Goal: Task Accomplishment & Management: Use online tool/utility

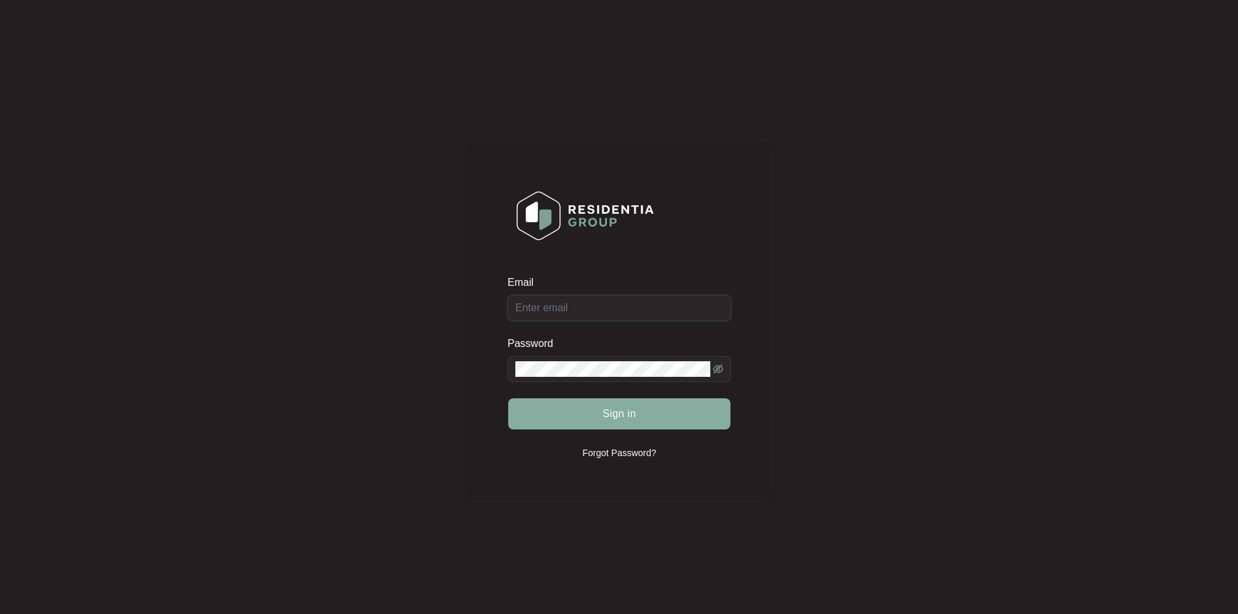
type input "[EMAIL_ADDRESS][DOMAIN_NAME]"
click at [597, 402] on button "Sign in" at bounding box center [619, 413] width 222 height 31
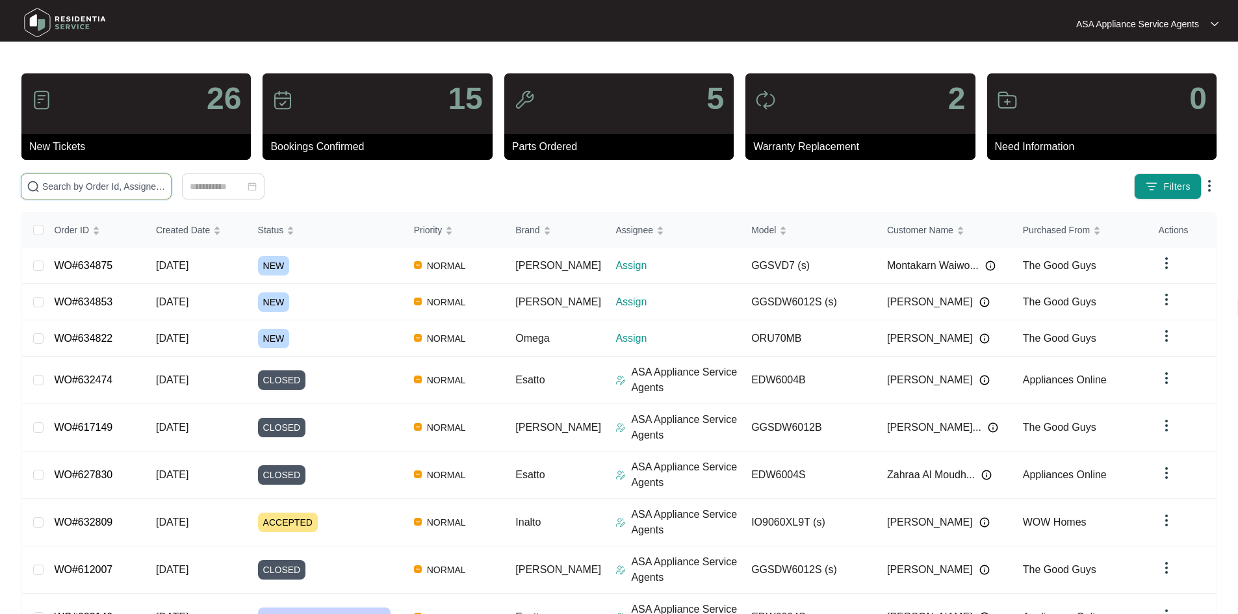
click at [75, 185] on input "text" at bounding box center [104, 186] width 124 height 14
paste input "634822"
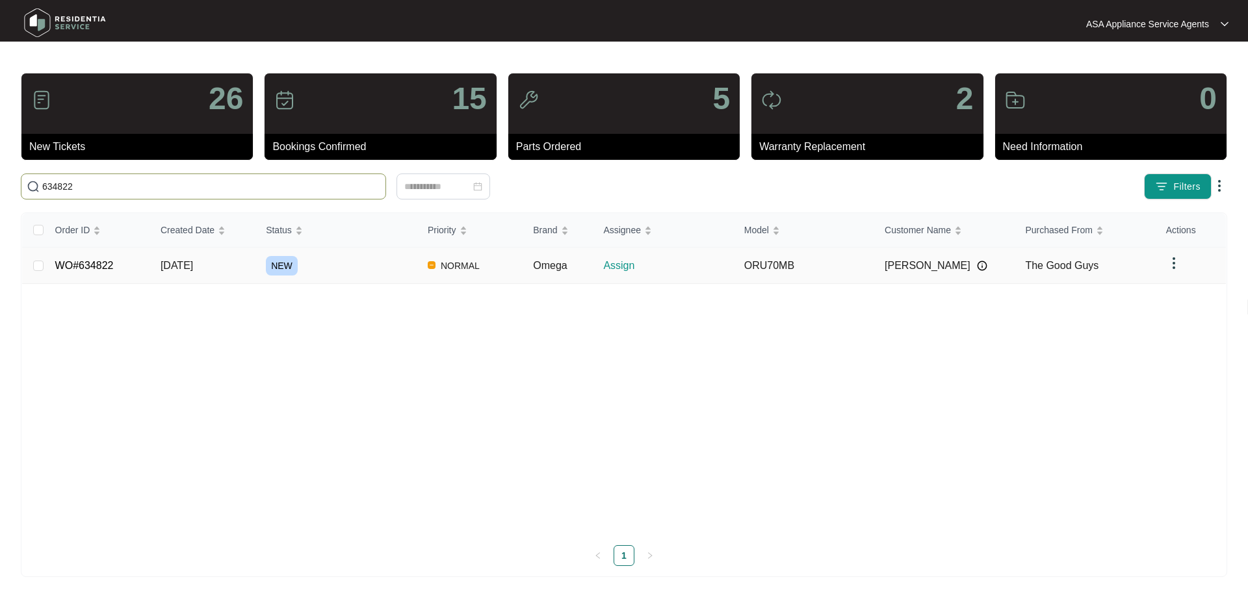
type input "634822"
click at [193, 262] on span "[DATE]" at bounding box center [177, 265] width 33 height 11
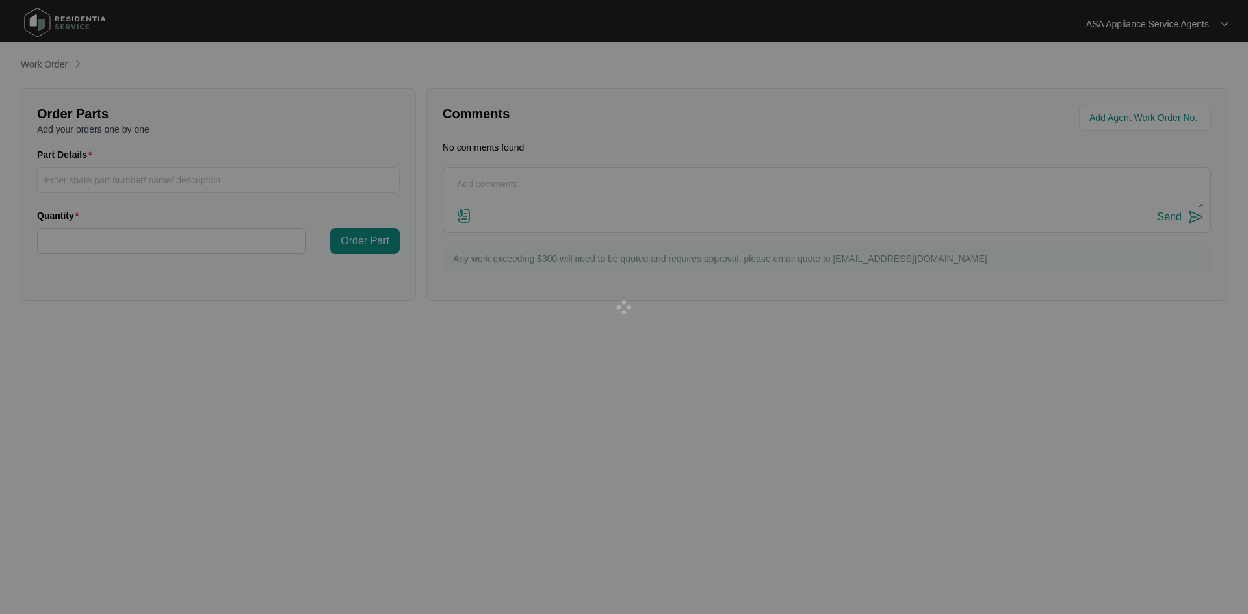
click at [209, 262] on div at bounding box center [624, 307] width 1248 height 614
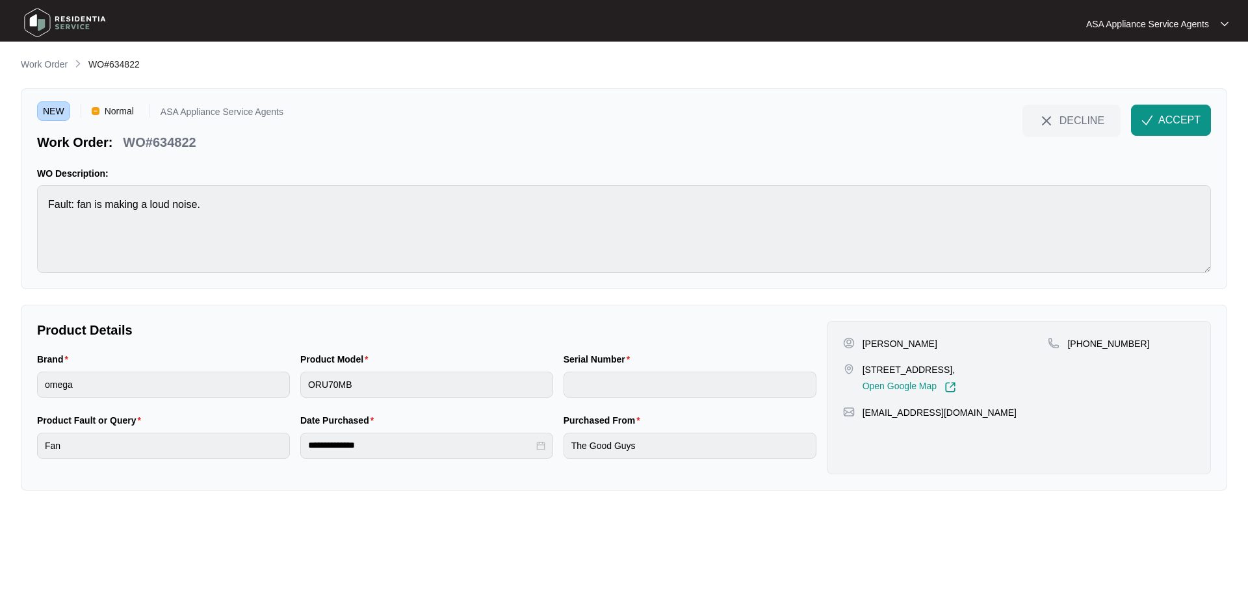
click at [902, 346] on p "[PERSON_NAME]" at bounding box center [900, 343] width 75 height 13
click at [903, 346] on p "[PERSON_NAME]" at bounding box center [900, 343] width 75 height 13
copy p "[PERSON_NAME]"
click at [861, 338] on div "[PERSON_NAME]" at bounding box center [945, 343] width 205 height 13
click at [868, 343] on p "[PERSON_NAME]" at bounding box center [900, 343] width 75 height 13
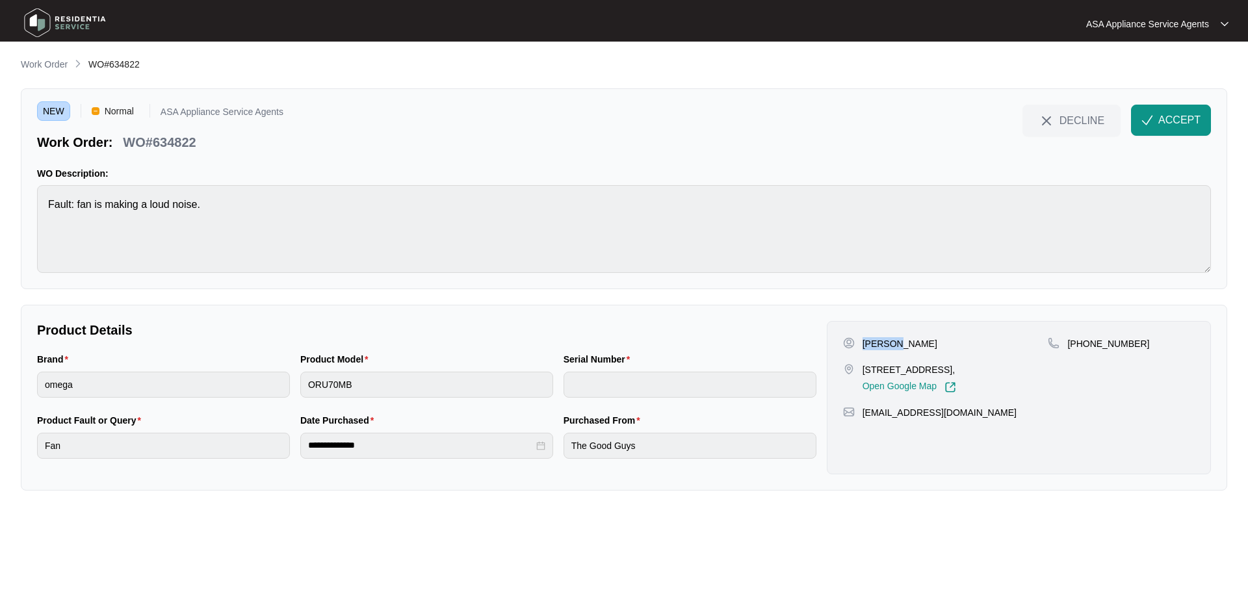
click at [868, 343] on p "[PERSON_NAME]" at bounding box center [900, 343] width 75 height 13
copy p "[PERSON_NAME]"
drag, startPoint x: 1083, startPoint y: 348, endPoint x: 1169, endPoint y: 350, distance: 86.5
click at [1169, 350] on div "[PHONE_NUMBER]" at bounding box center [1121, 343] width 147 height 13
copy p "404052179"
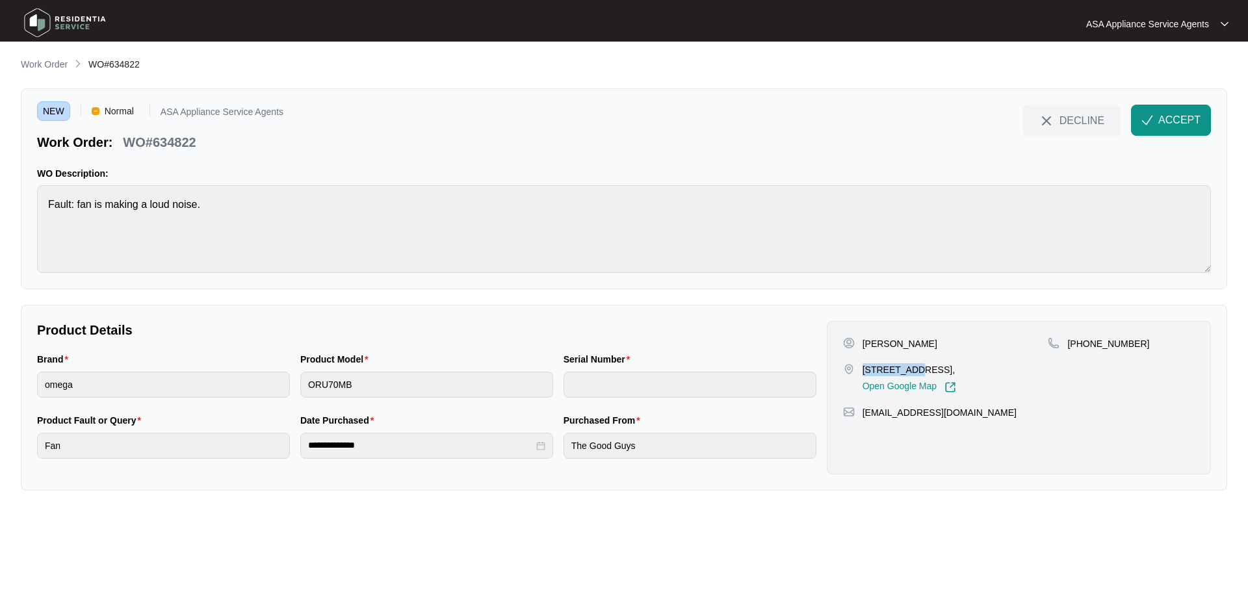
drag, startPoint x: 862, startPoint y: 365, endPoint x: 906, endPoint y: 370, distance: 43.9
click at [906, 370] on p "[STREET_ADDRESS]," at bounding box center [910, 369] width 94 height 13
copy p "[STREET_ADDRESS]"
click at [932, 369] on p "[STREET_ADDRESS]," at bounding box center [910, 369] width 94 height 13
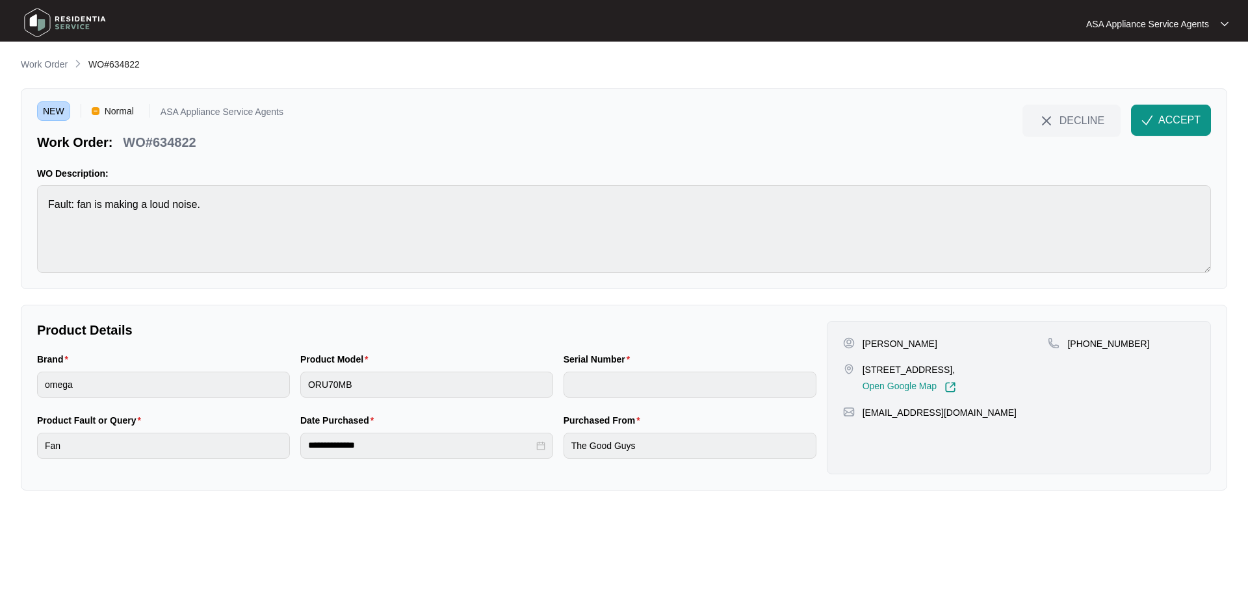
copy p "Duncraig"
drag, startPoint x: 974, startPoint y: 417, endPoint x: 859, endPoint y: 420, distance: 115.1
click at [859, 420] on div "[PERSON_NAME] [STREET_ADDRESS][PERSON_NAME], Open Google Map [PHONE_NUMBER] [EM…" at bounding box center [1019, 397] width 384 height 153
copy p "[EMAIL_ADDRESS][DOMAIN_NAME]"
click at [17, 204] on main "**********" at bounding box center [624, 307] width 1248 height 614
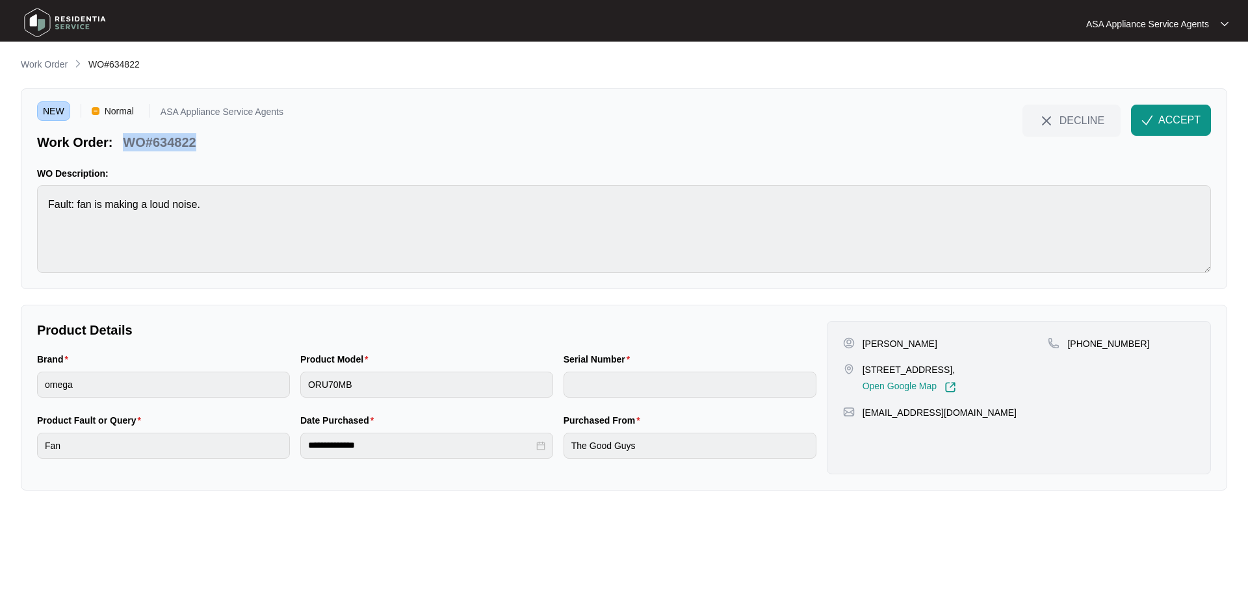
drag, startPoint x: 222, startPoint y: 149, endPoint x: 129, endPoint y: 145, distance: 93.7
click at [129, 145] on div "Work Order: WO#634822" at bounding box center [160, 140] width 246 height 23
copy p "WO#634822"
click at [276, 392] on div "Brand omega Product Model ORU70MB Serial Number" at bounding box center [427, 382] width 790 height 61
click at [0, 378] on html "**********" at bounding box center [624, 307] width 1248 height 614
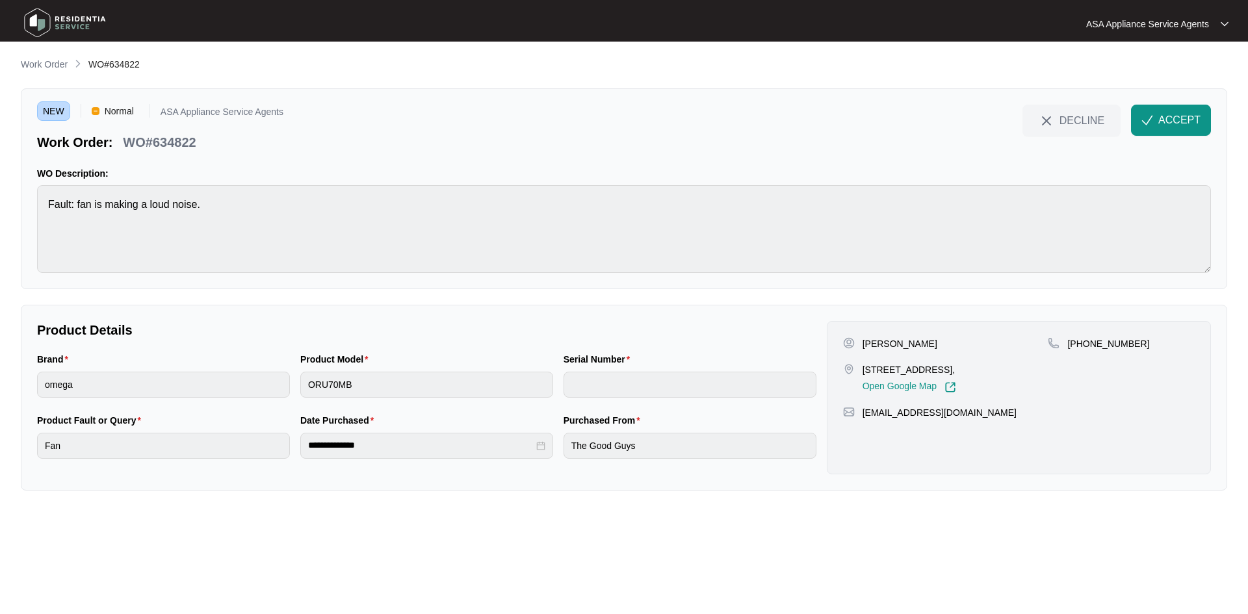
click at [242, 401] on div "Brand omega Product Model ORU70MB Serial Number" at bounding box center [427, 382] width 790 height 61
click at [987, 417] on div "[EMAIL_ADDRESS][DOMAIN_NAME]" at bounding box center [1019, 412] width 352 height 13
click at [1168, 119] on span "ACCEPT" at bounding box center [1179, 120] width 42 height 16
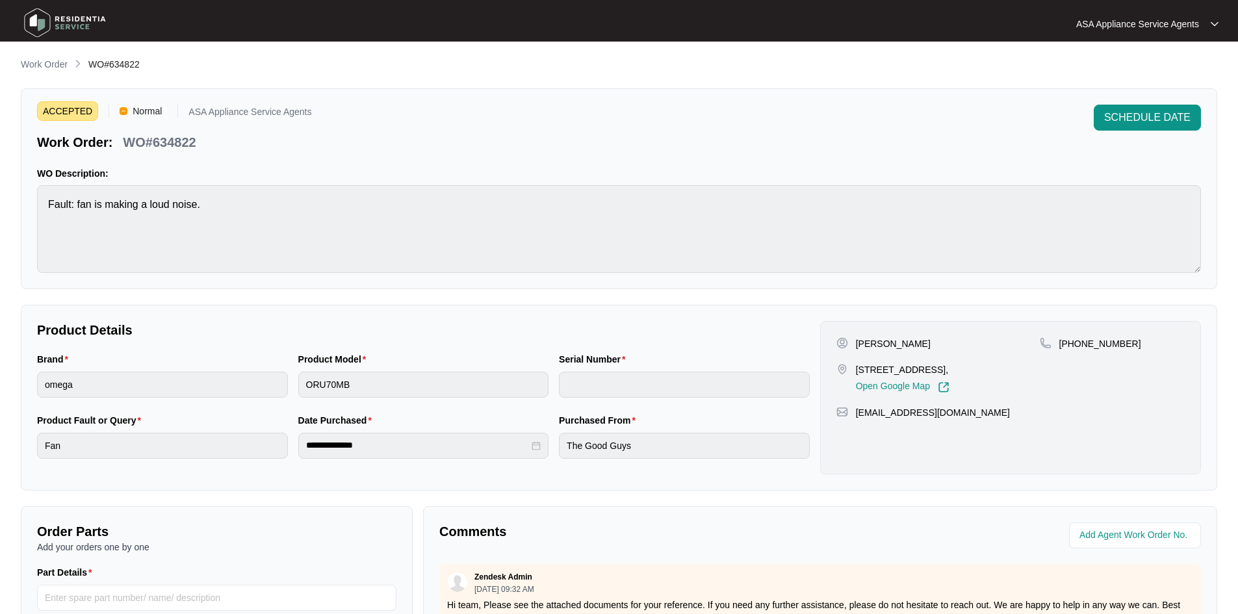
click at [469, 48] on main "**********" at bounding box center [619, 431] width 1238 height 862
